Goal: Find specific page/section: Find specific page/section

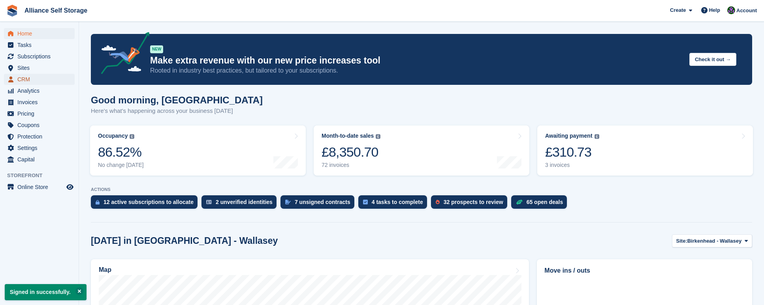
click at [41, 80] on span "CRM" at bounding box center [40, 79] width 47 height 11
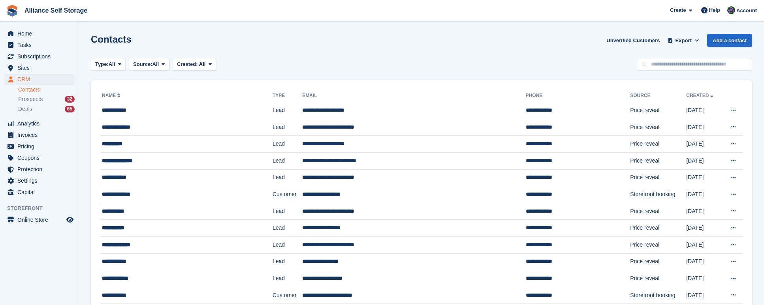
click at [515, 66] on div "Type: All All Lead Customer Source: All All Storefront Backoffice Pre-Opening i…" at bounding box center [421, 64] width 661 height 13
